Goal: Transaction & Acquisition: Purchase product/service

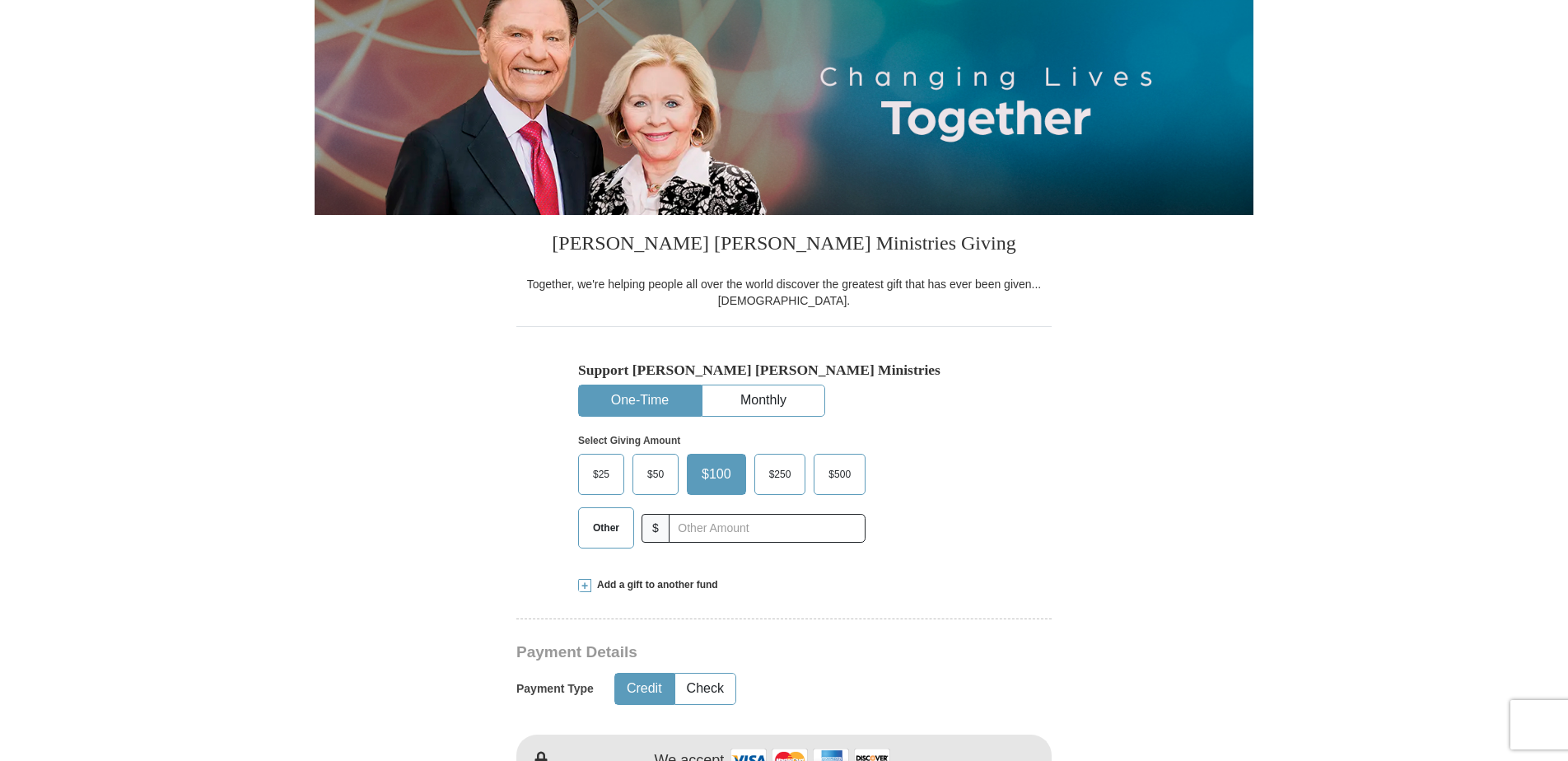
scroll to position [247, 0]
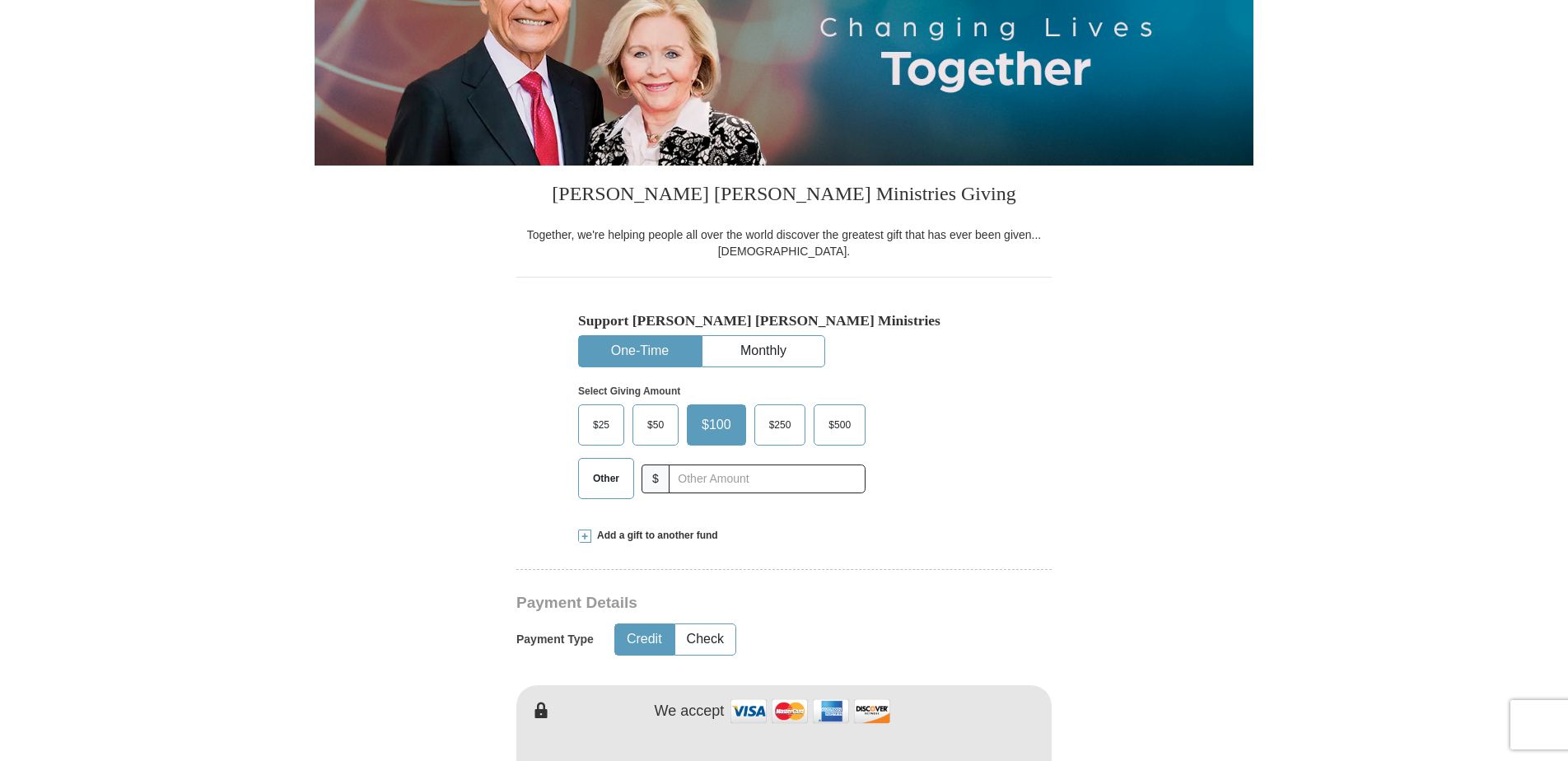
click at [608, 480] on span "Other" at bounding box center [606, 478] width 43 height 25
click at [0, 0] on input "Other" at bounding box center [0, 0] width 0 height 0
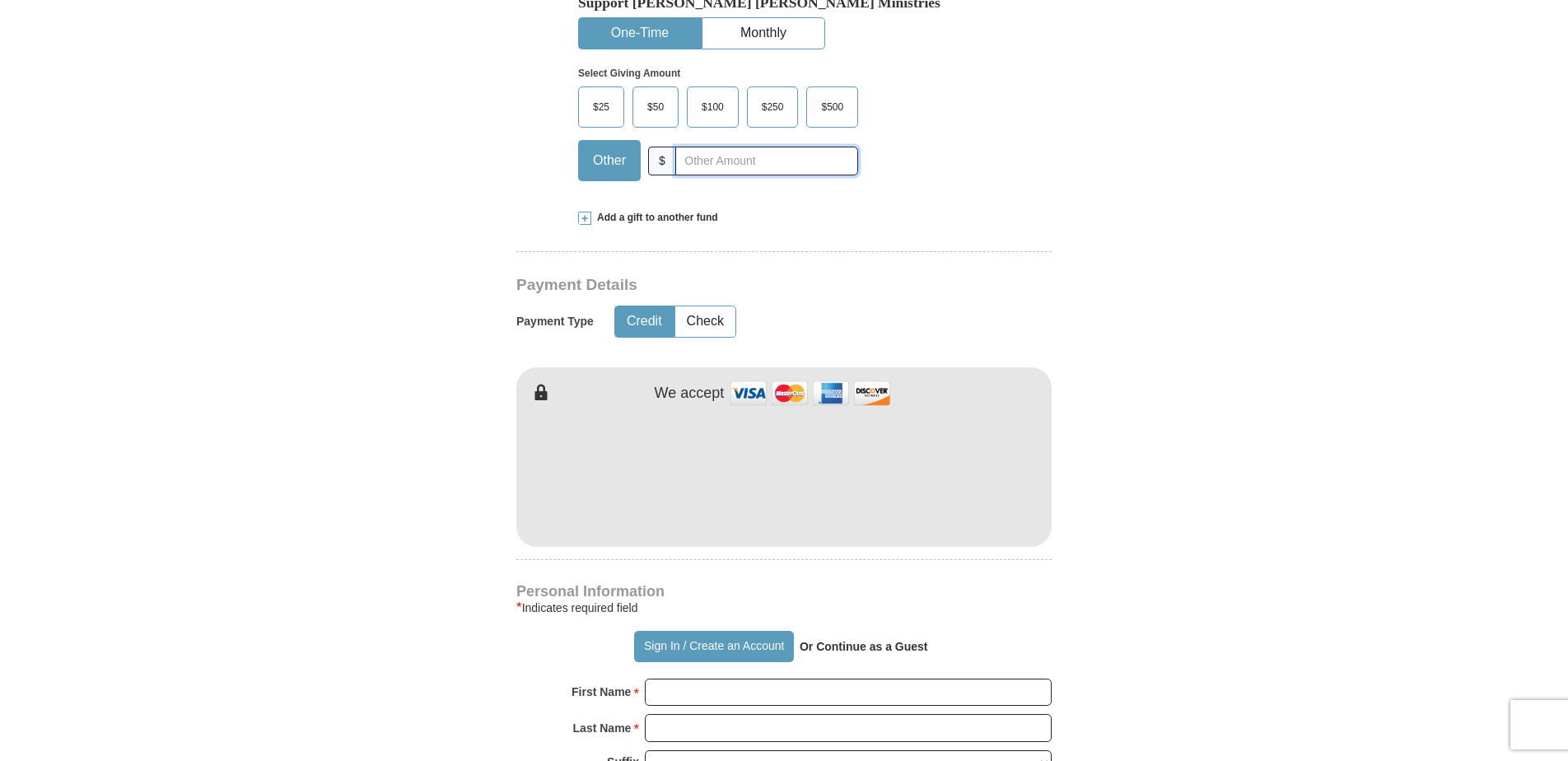
scroll to position [576, 0]
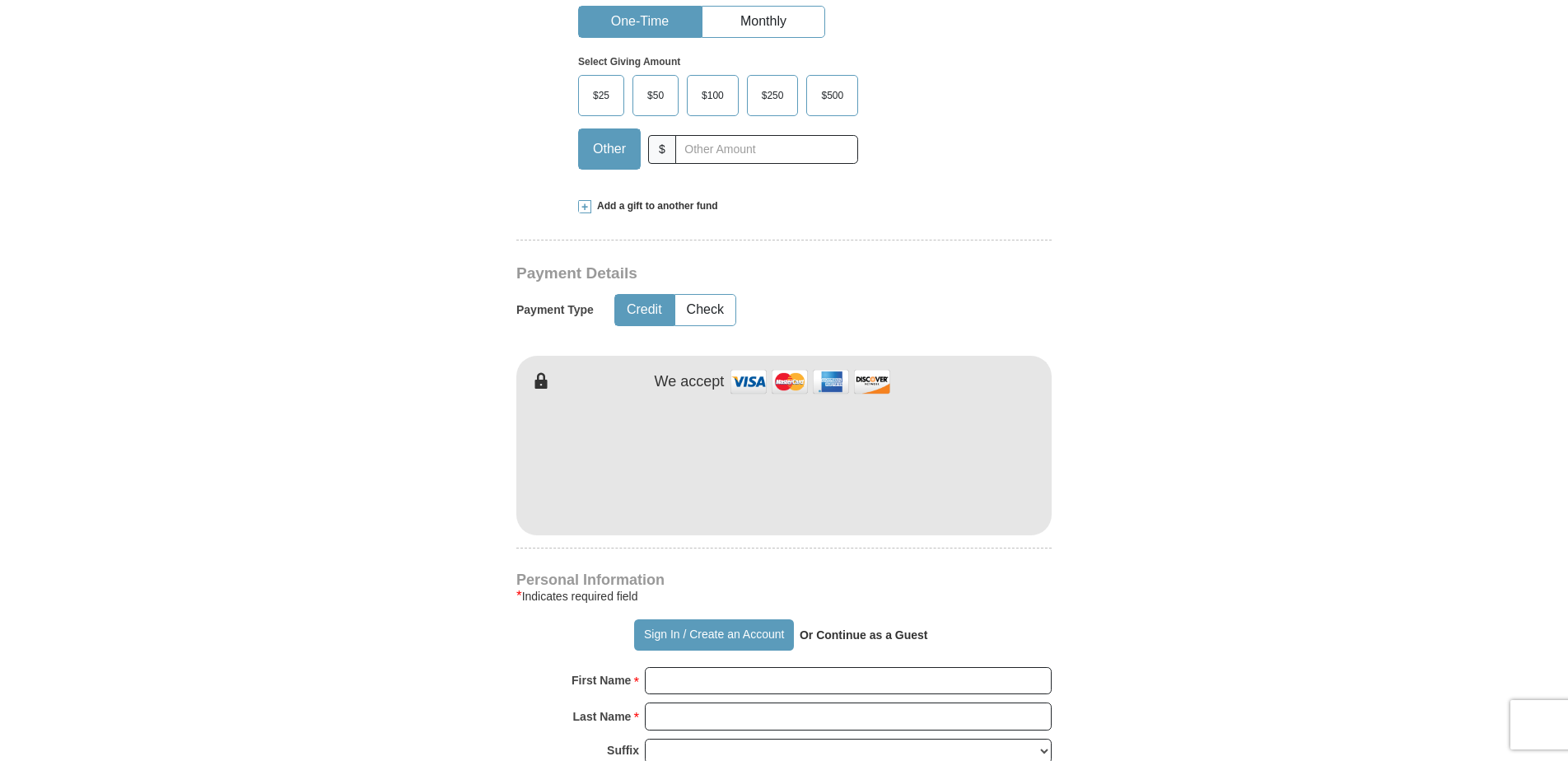
click at [585, 205] on span at bounding box center [584, 206] width 13 height 13
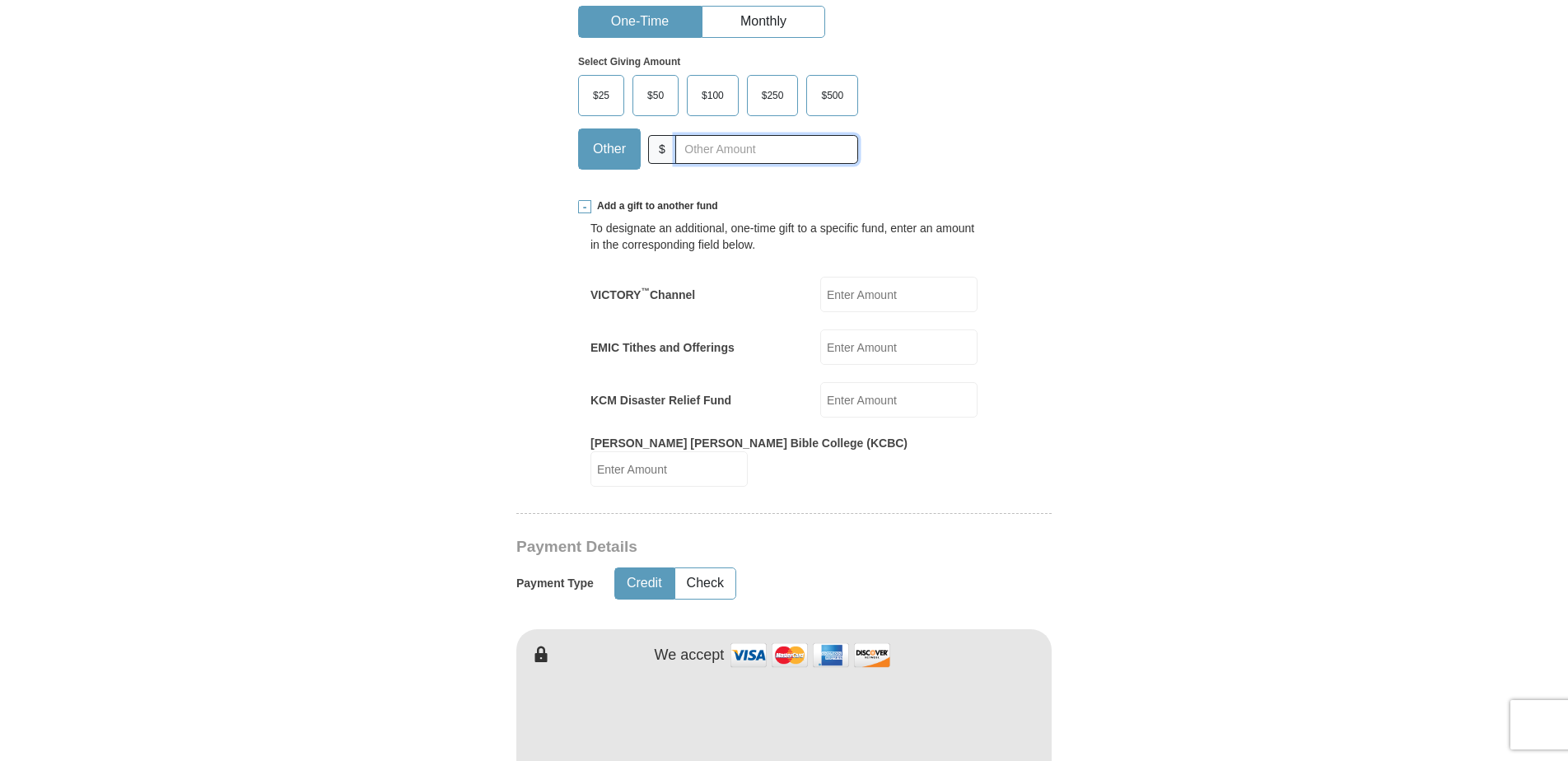
click at [710, 142] on input "text" at bounding box center [766, 149] width 183 height 28
type input "63.00"
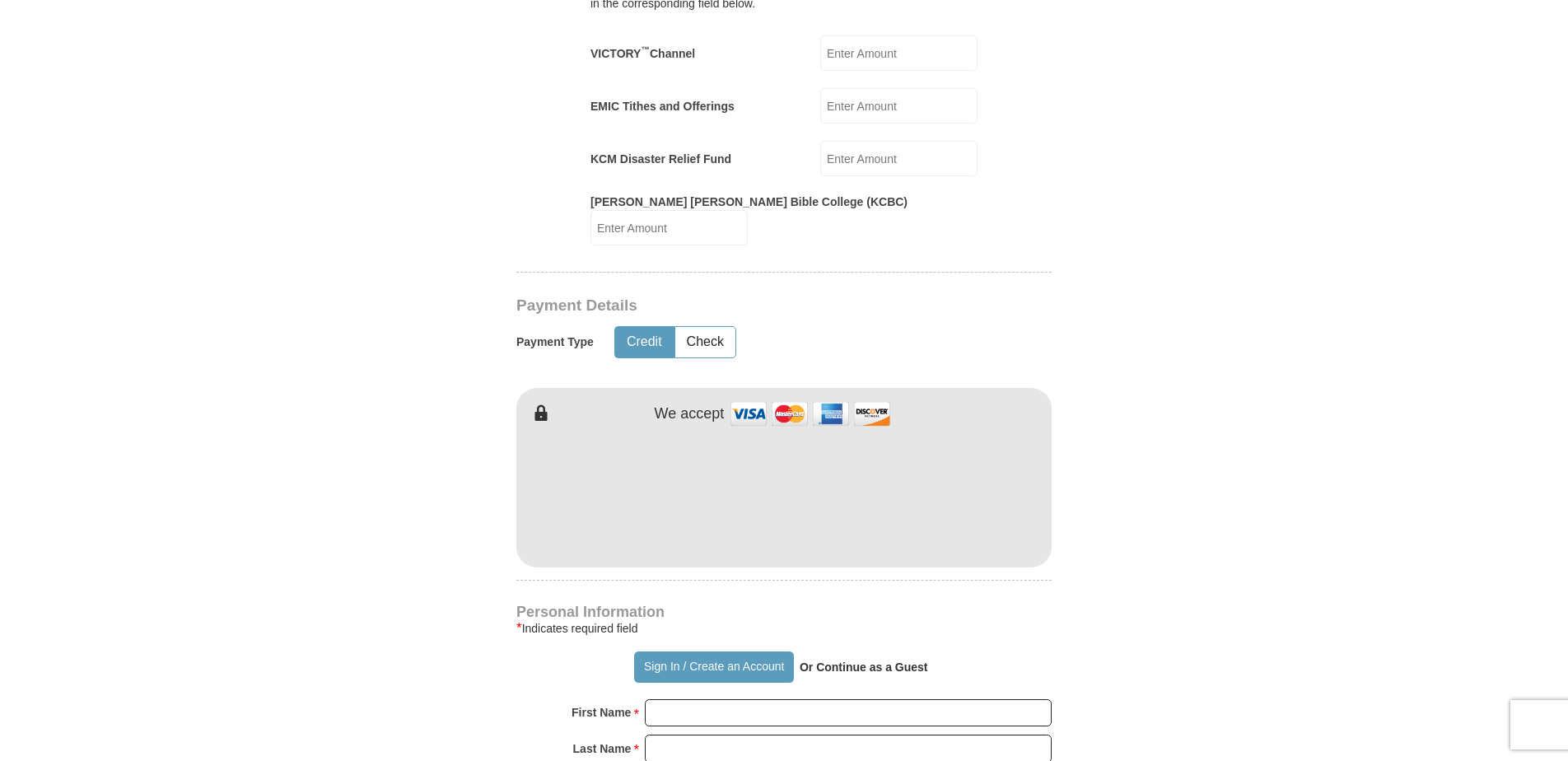
scroll to position [823, 0]
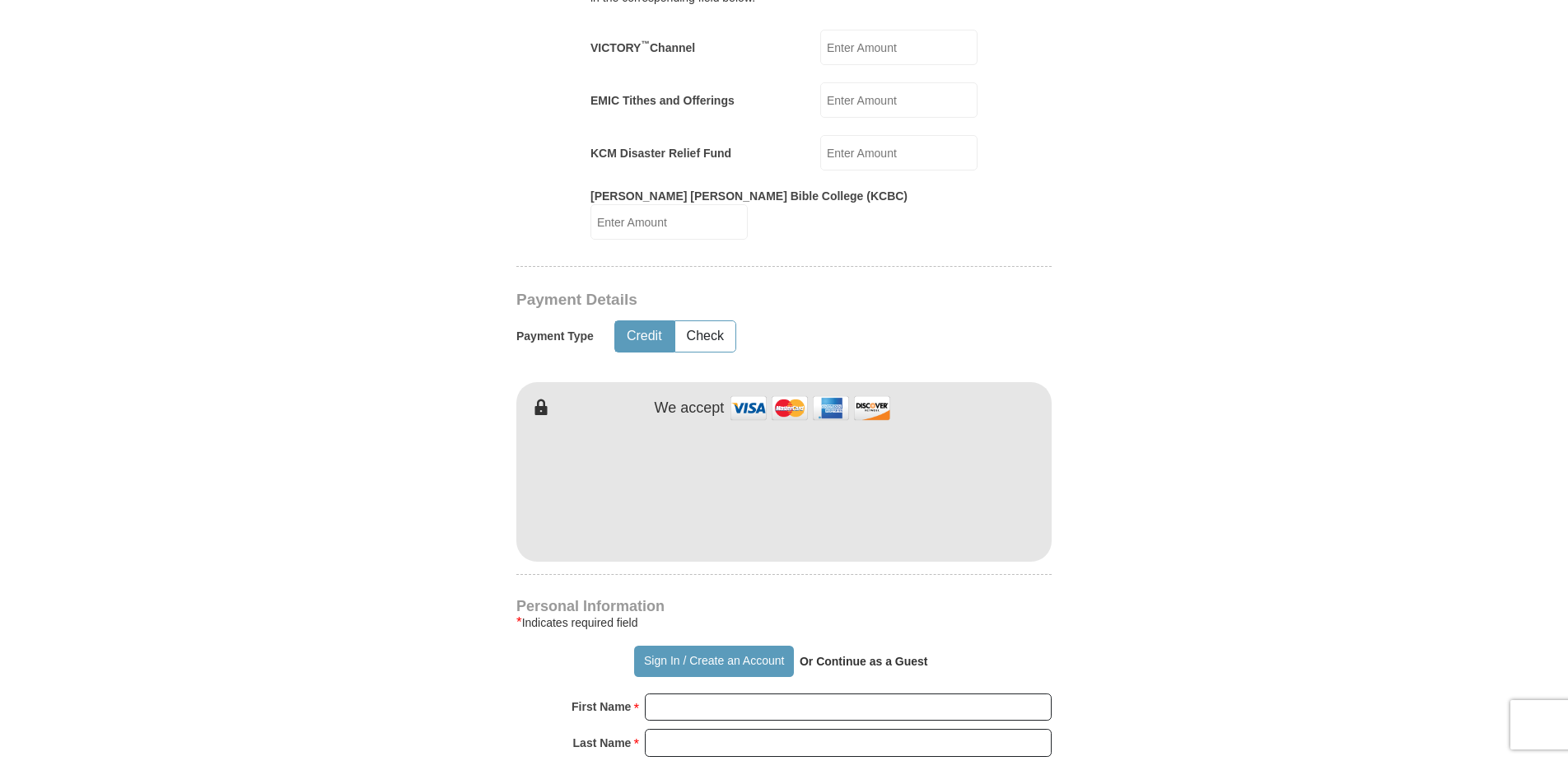
click at [1072, 510] on form "Already have an account? Sign in for faster giving. Don't have an account? Crea…" at bounding box center [784, 389] width 939 height 2293
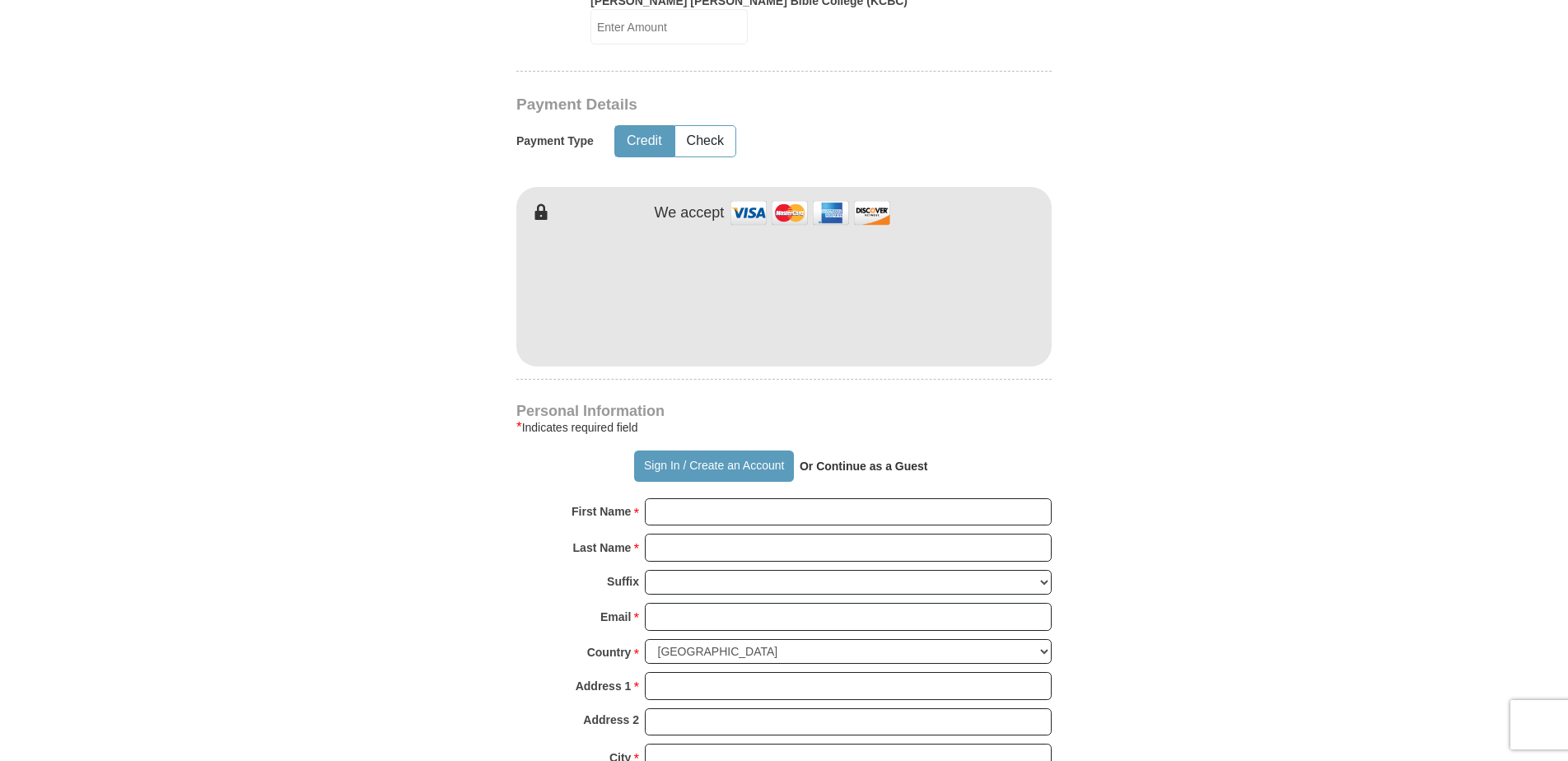
scroll to position [1070, 0]
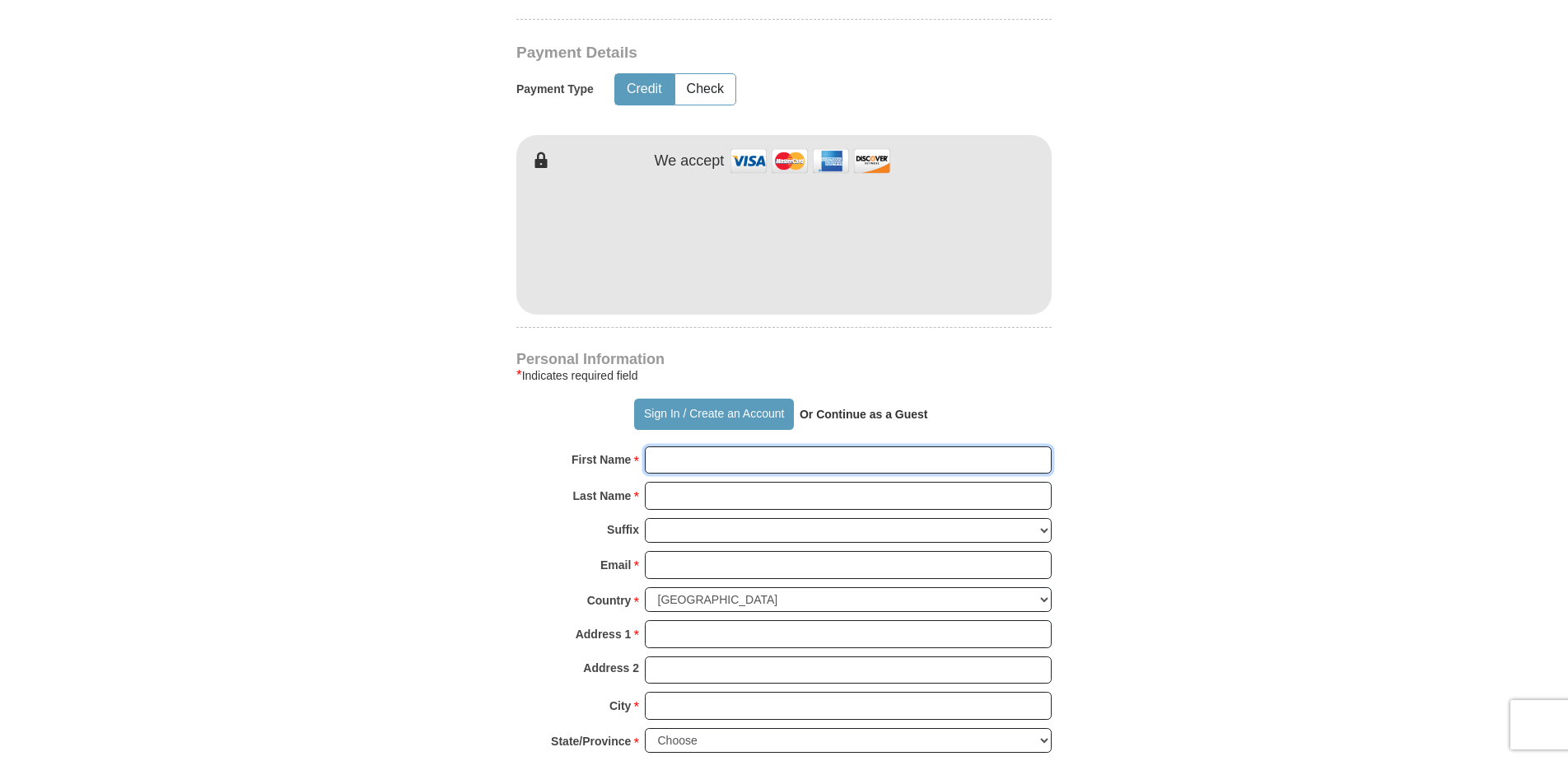
click at [685, 448] on input "First Name *" at bounding box center [848, 460] width 406 height 28
type input "[PERSON_NAME]"
type input "[PERSON_NAME][EMAIL_ADDRESS][DOMAIN_NAME]"
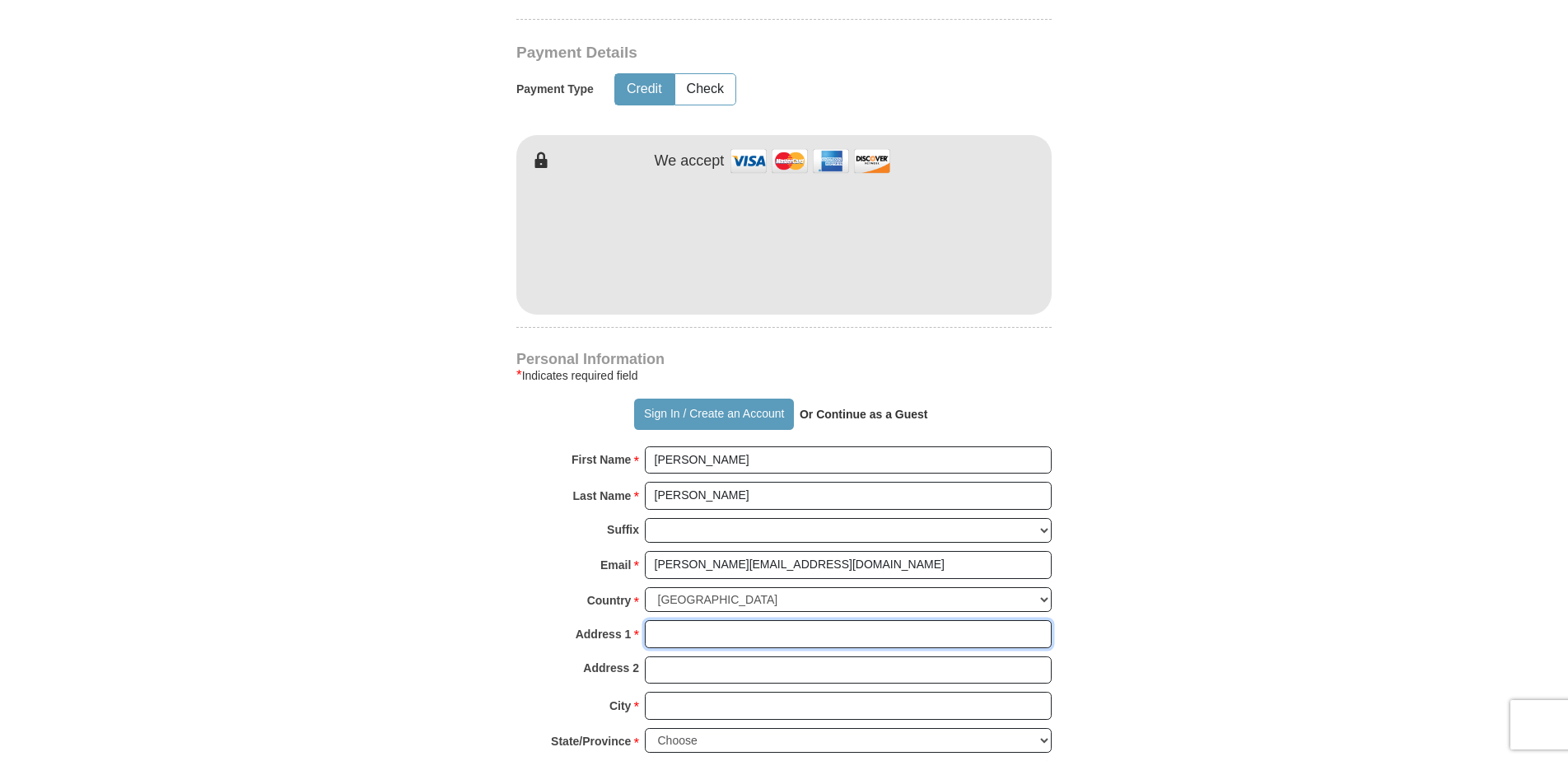
type input "3906 Lark Trail"
type input "[DEMOGRAPHIC_DATA]"
select select "[GEOGRAPHIC_DATA]"
type input "76502"
type input "2547732595"
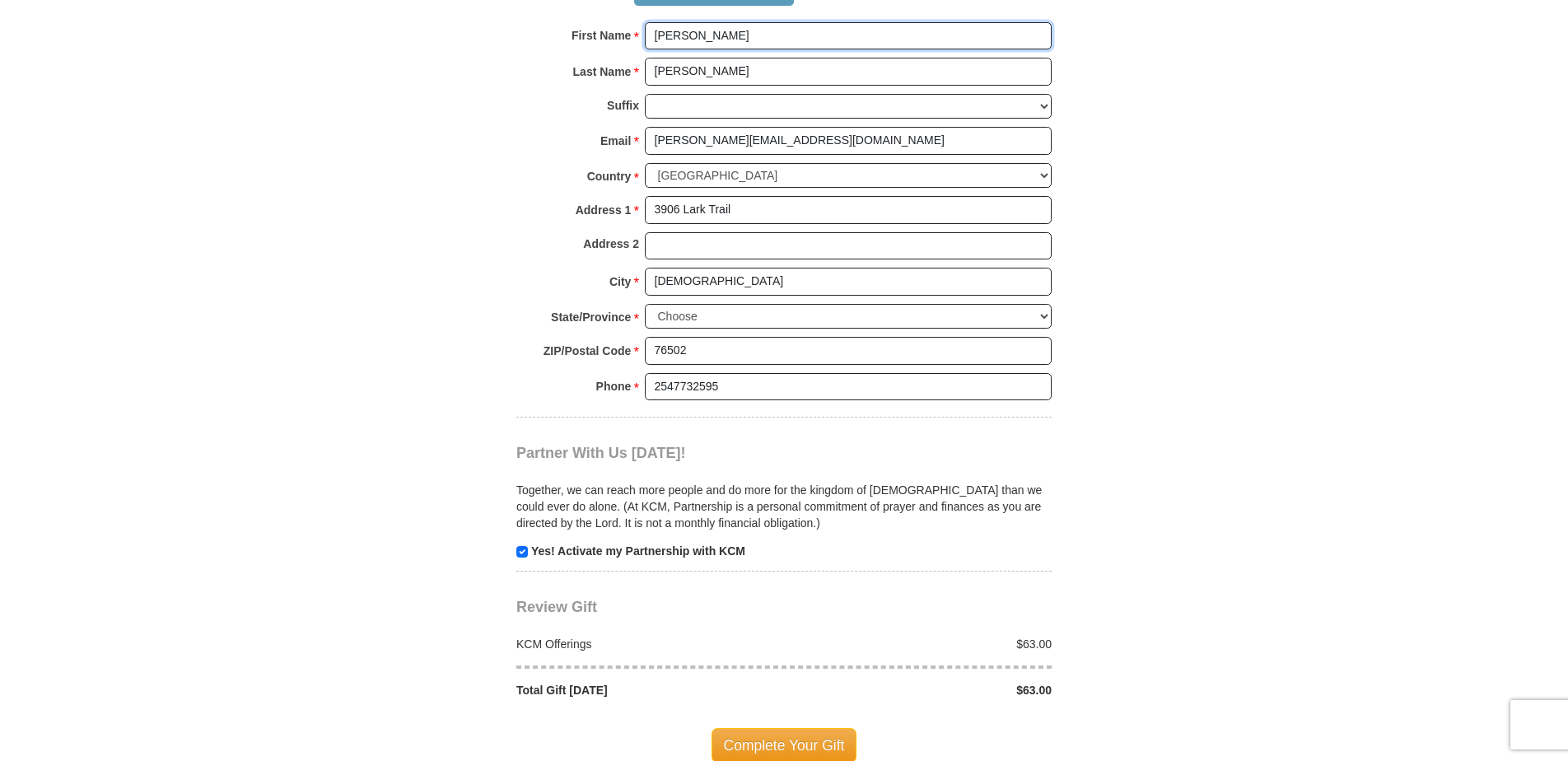
scroll to position [1564, 0]
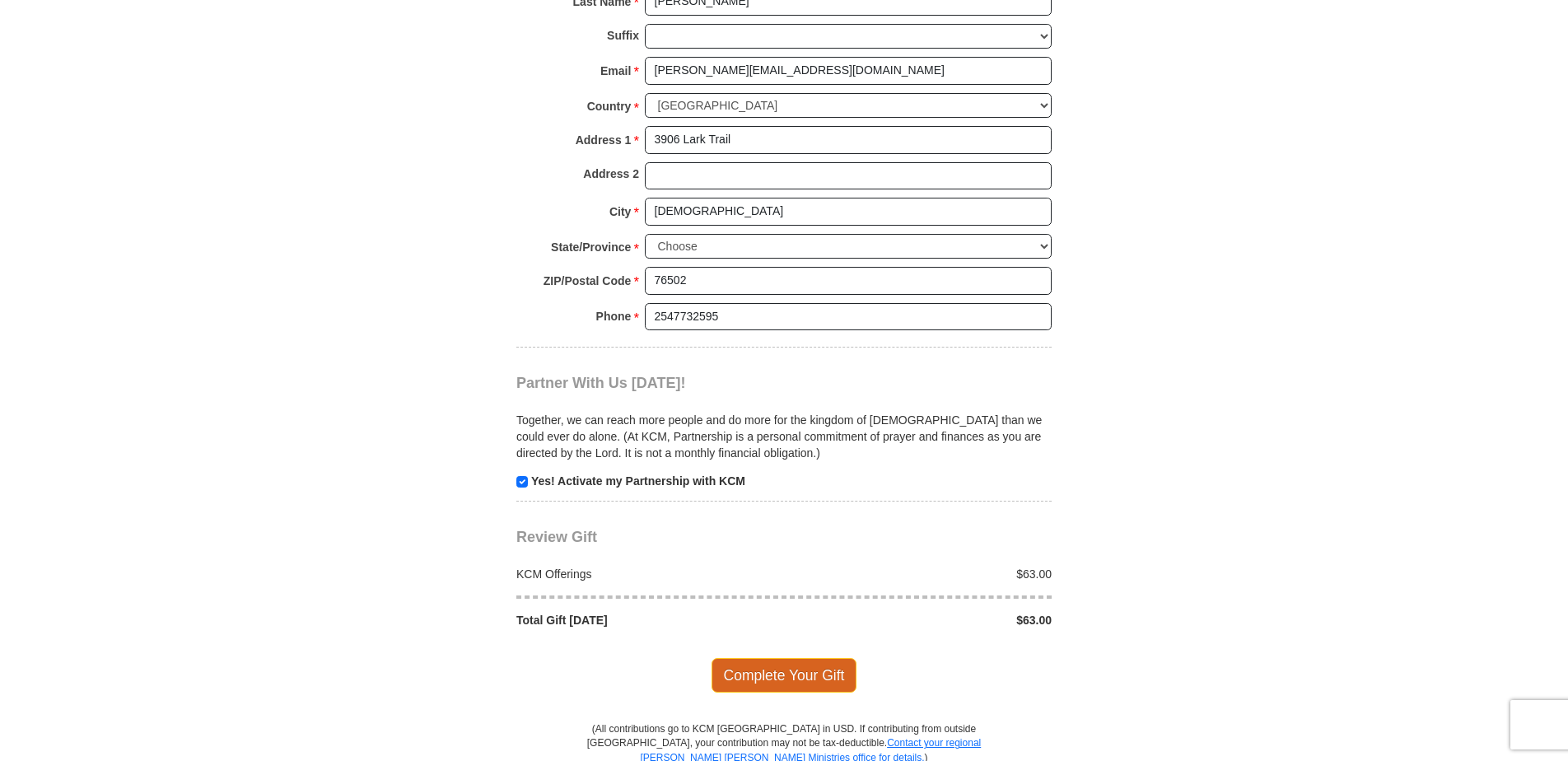
click at [769, 659] on span "Complete Your Gift" at bounding box center [784, 675] width 146 height 34
